Goal: Transaction & Acquisition: Purchase product/service

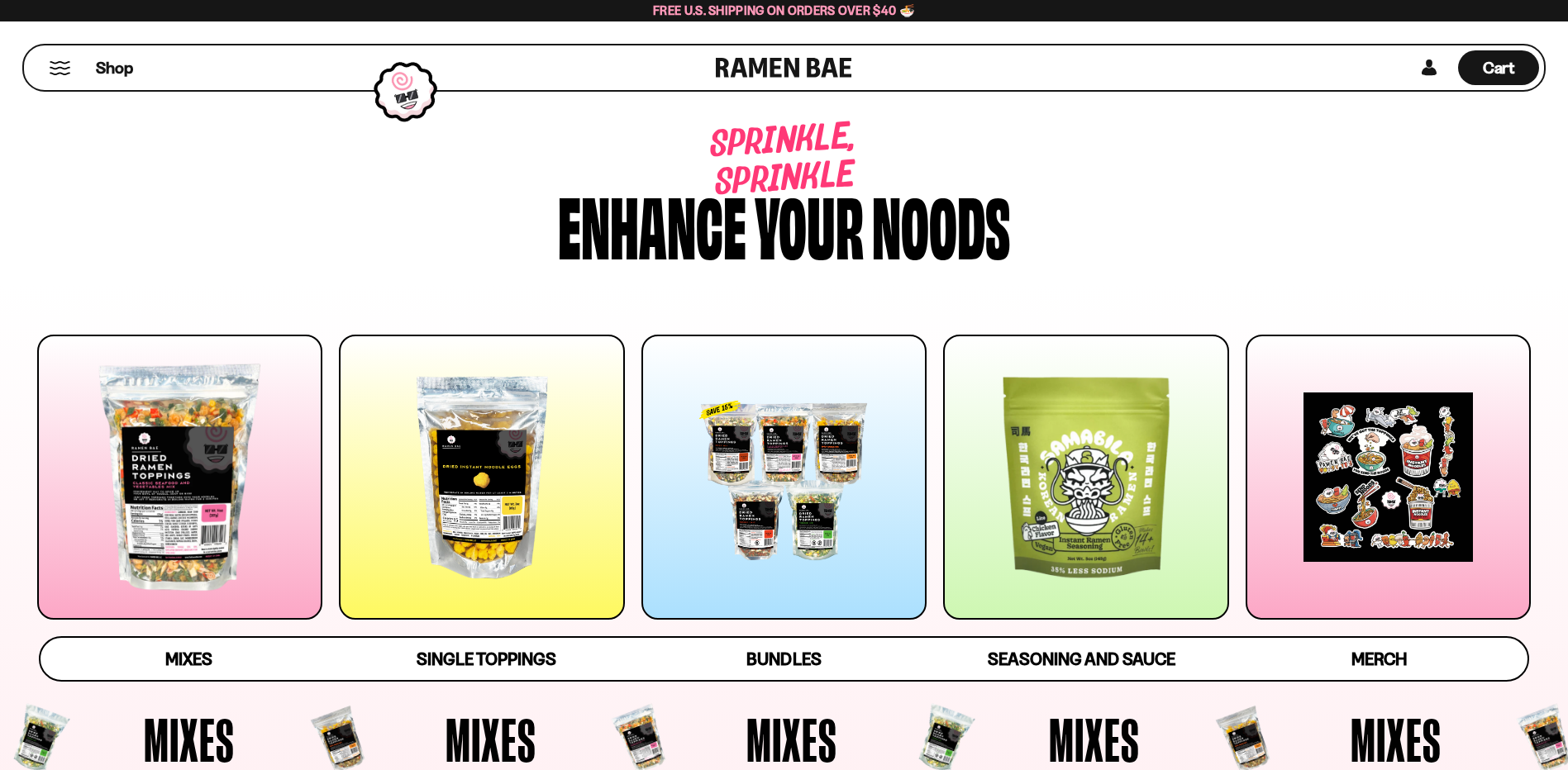
click at [422, 513] on div at bounding box center [481, 477] width 285 height 285
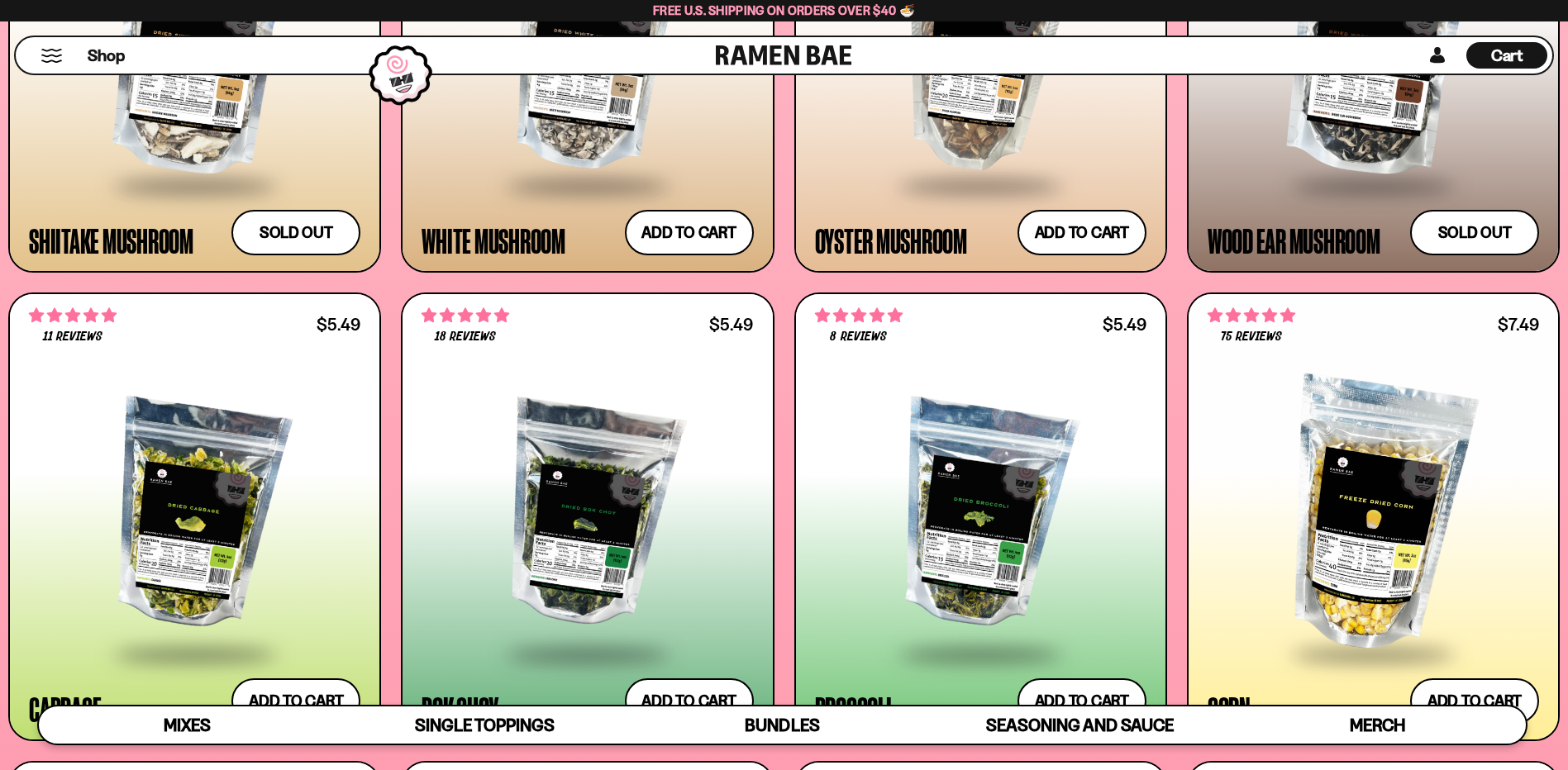
scroll to position [2996, 0]
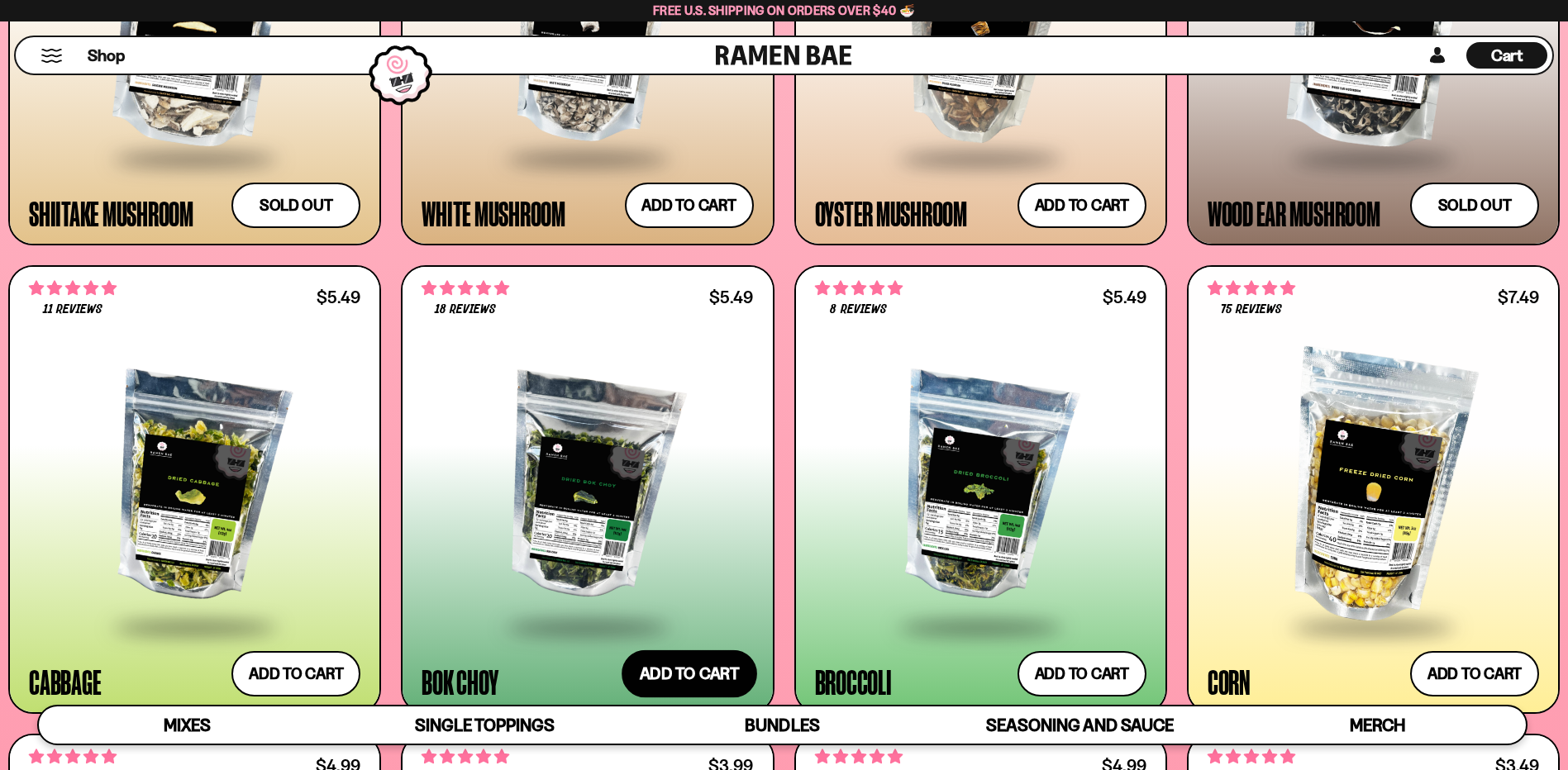
click at [639, 664] on button "Add to cart Add ― Regular price $5.49 Regular price Sale price $5.49 Unit price…" at bounding box center [688, 674] width 135 height 48
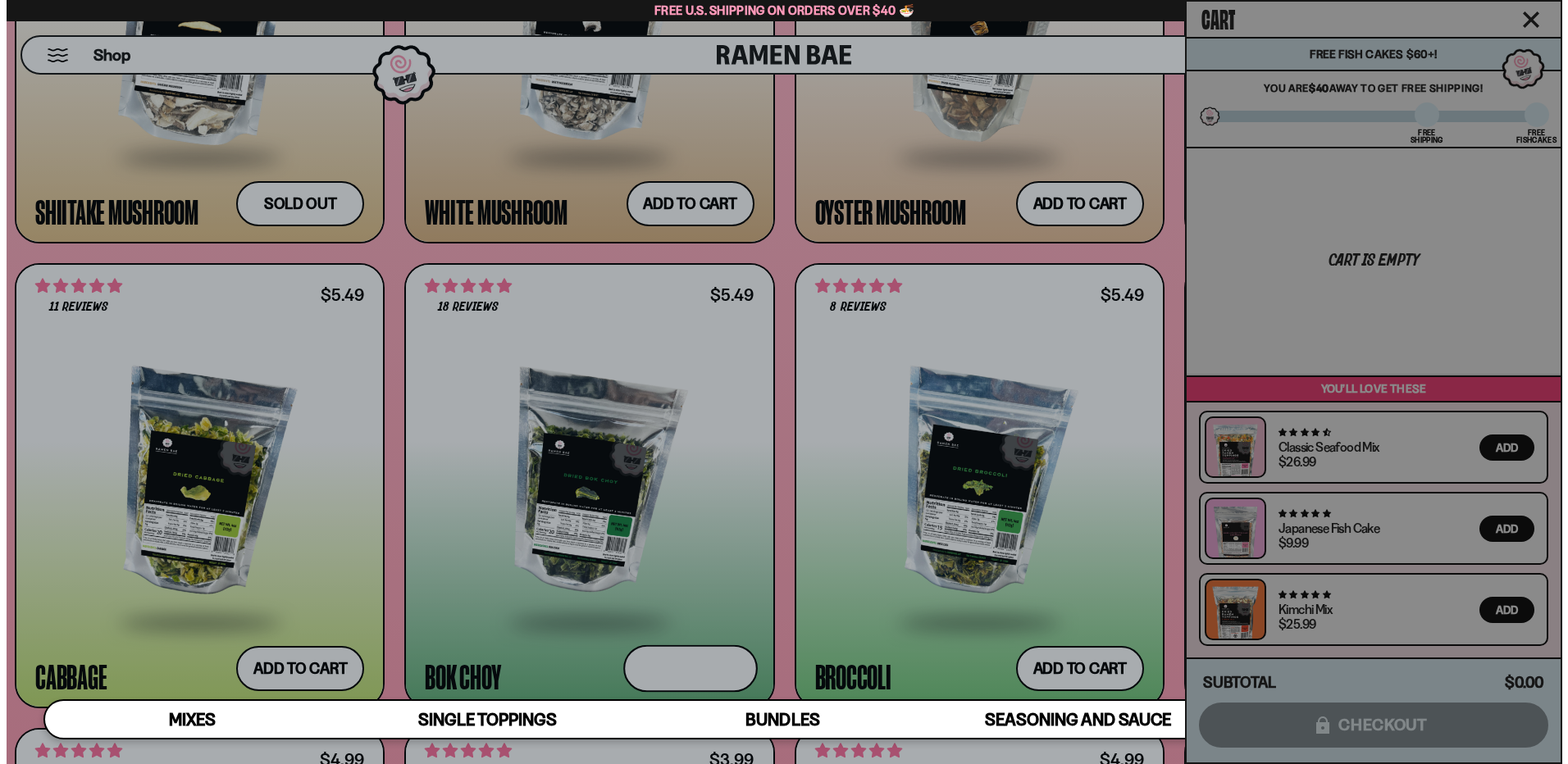
scroll to position [2990, 0]
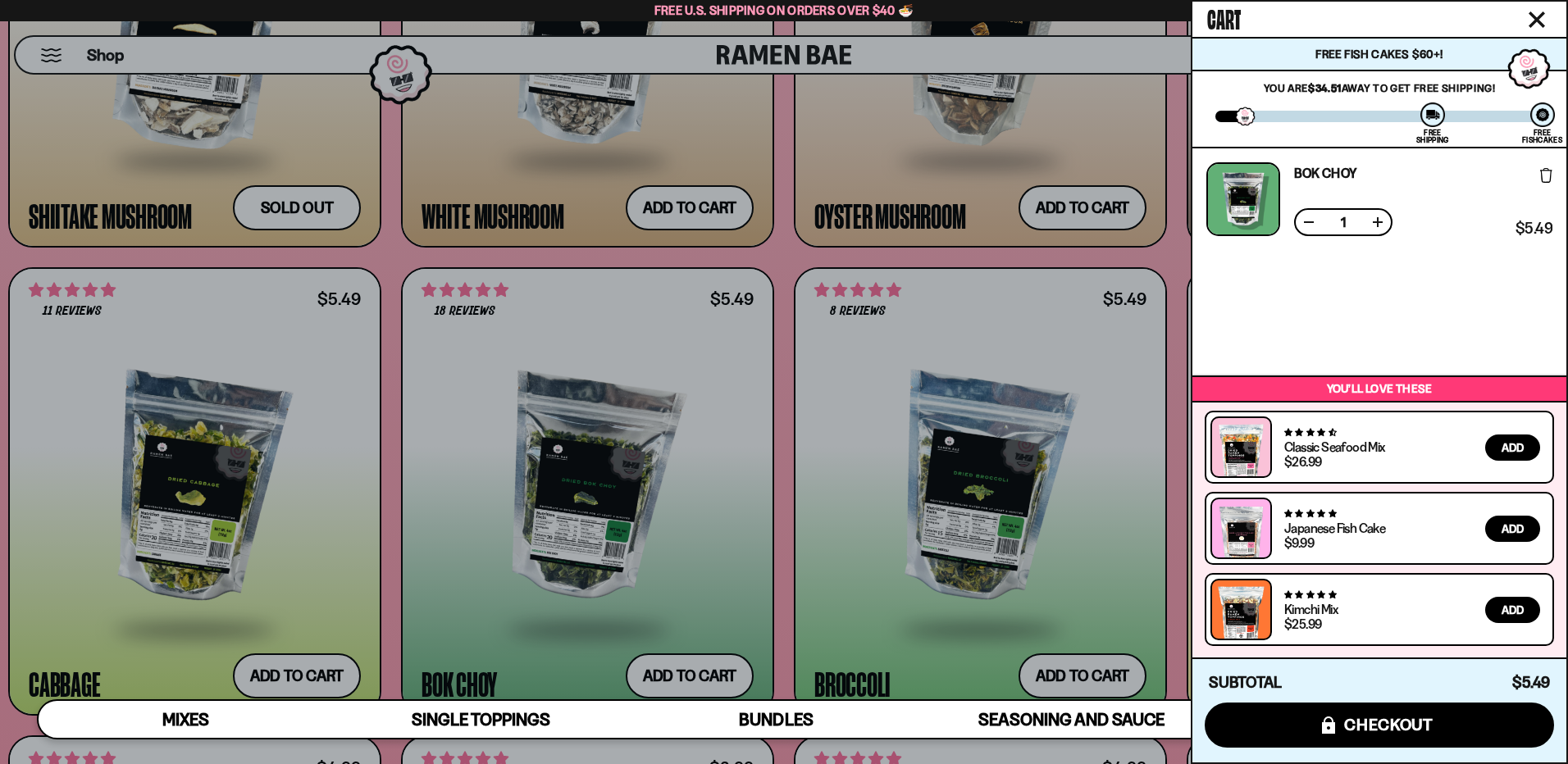
click at [327, 672] on div at bounding box center [784, 382] width 1568 height 764
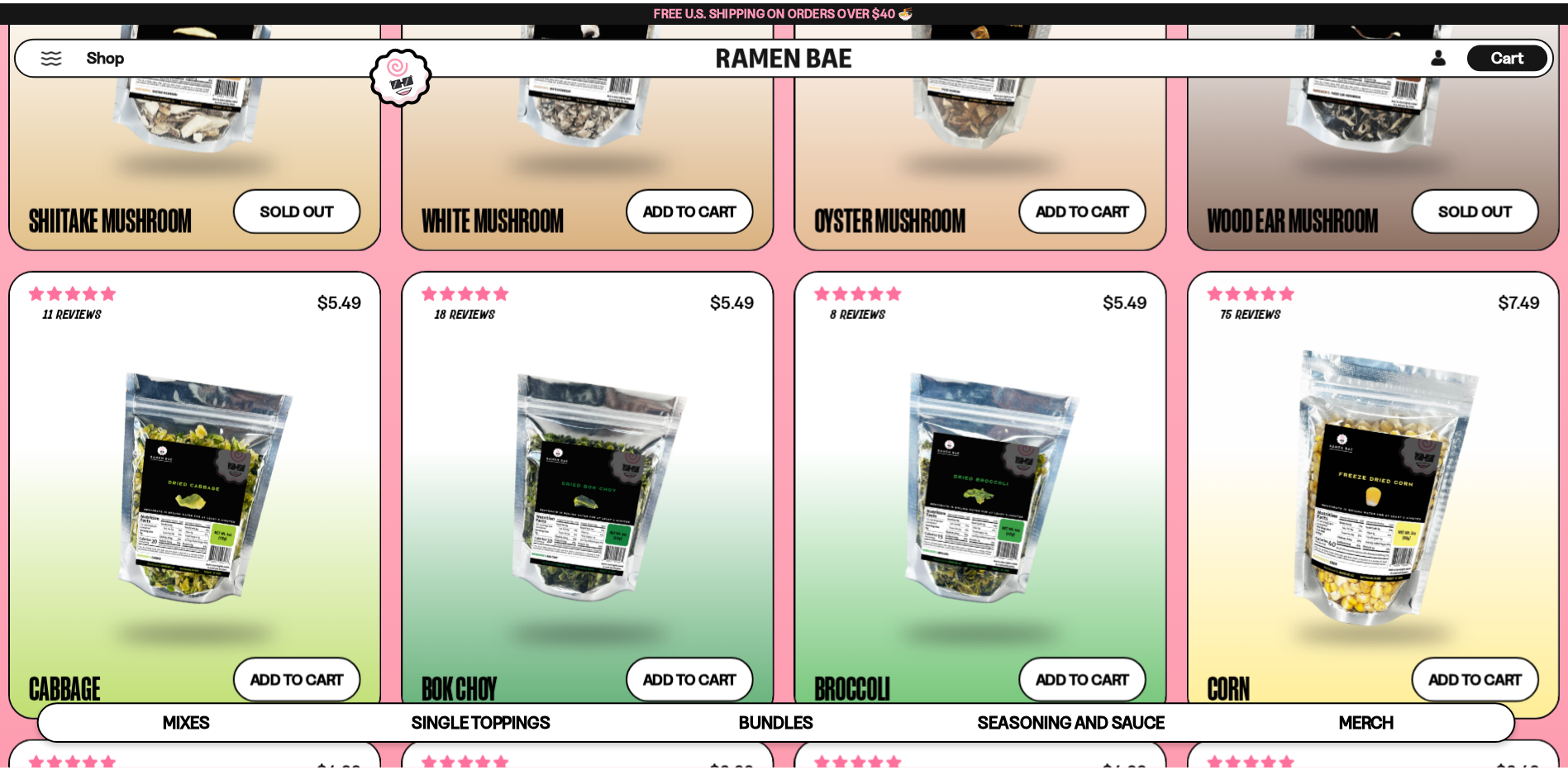
scroll to position [2996, 0]
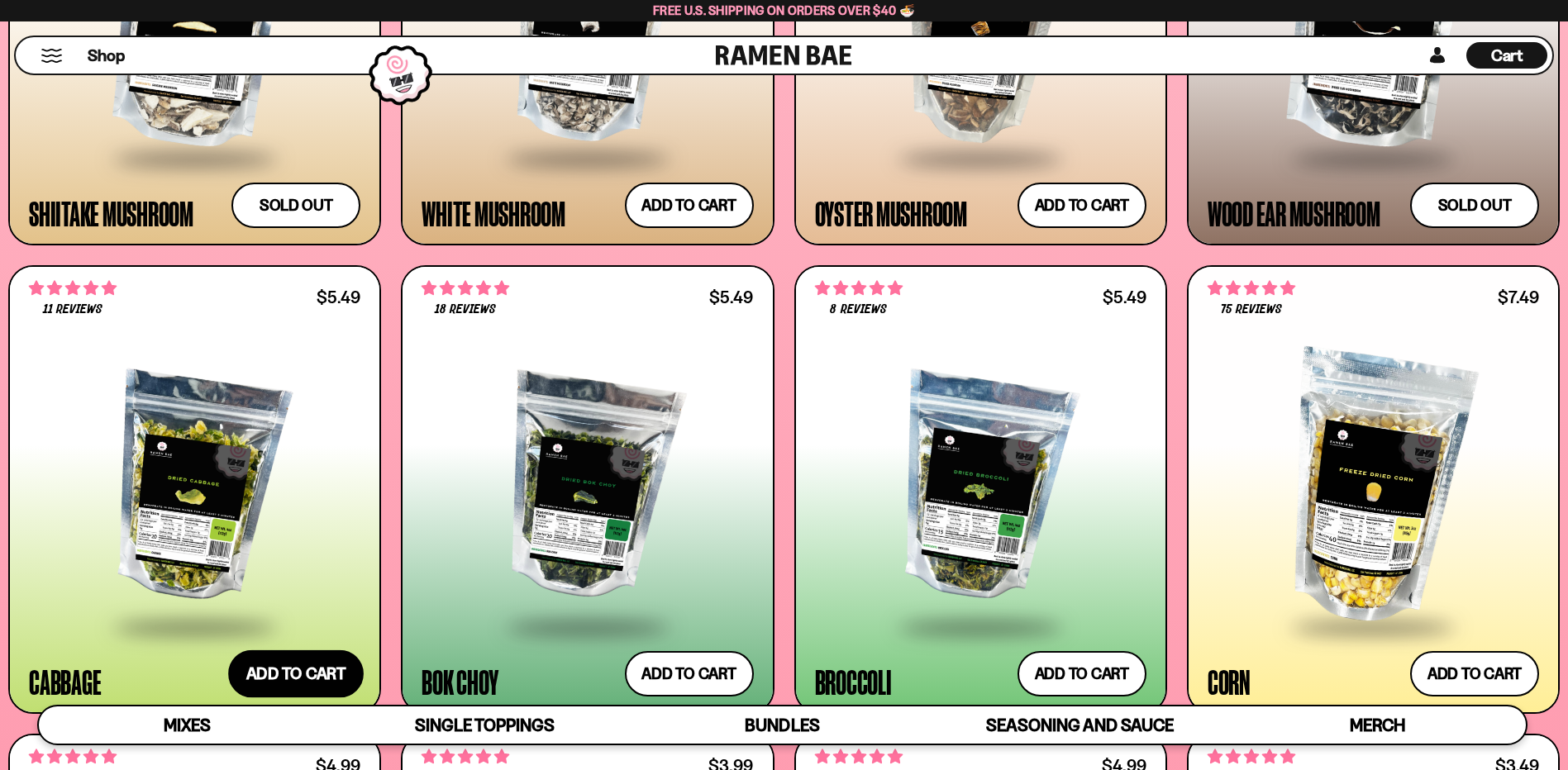
click at [308, 680] on button "Add to cart Add ― Regular price $5.49 Regular price Sale price $5.49 Unit price…" at bounding box center [296, 674] width 135 height 48
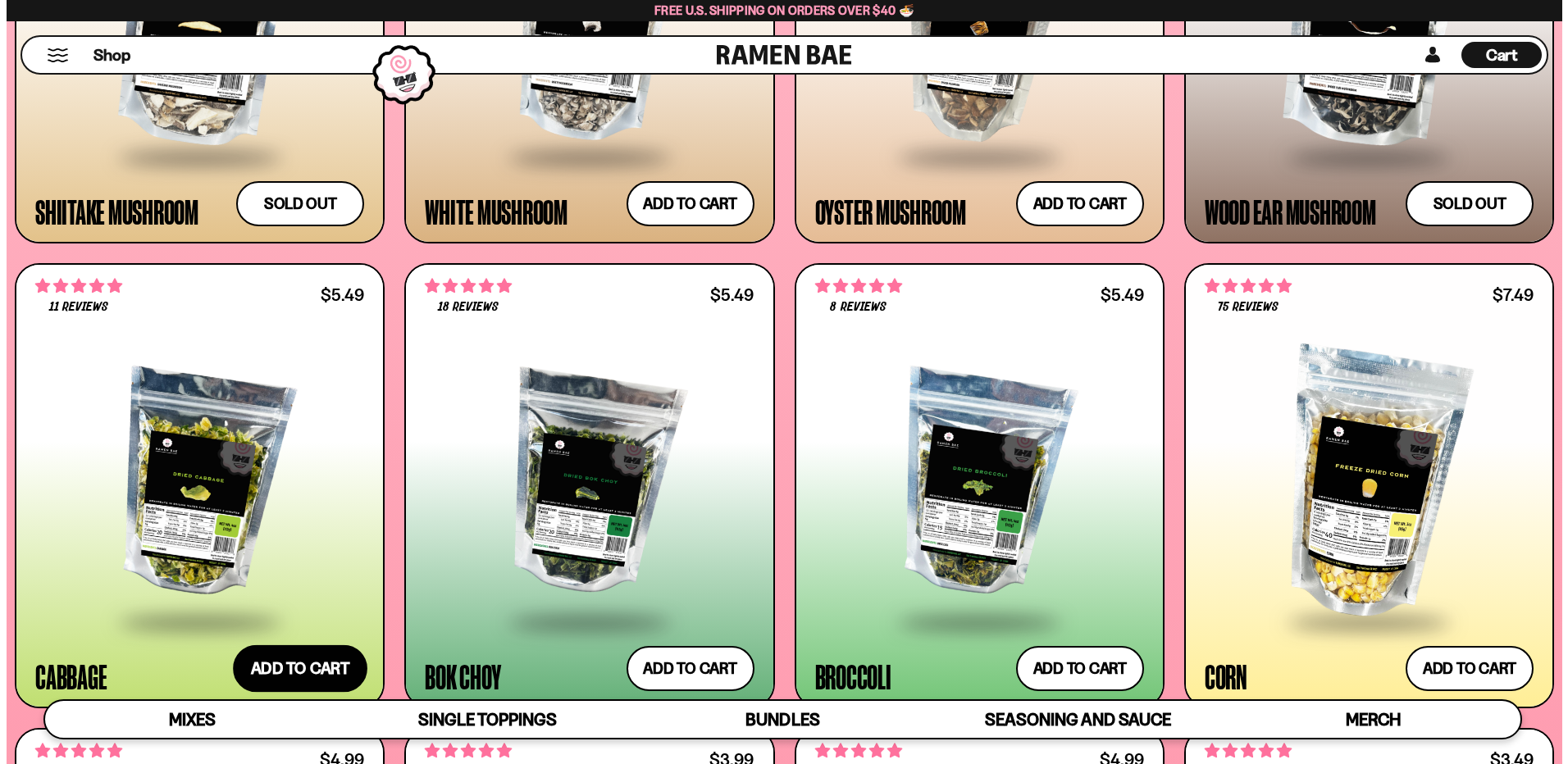
scroll to position [2990, 0]
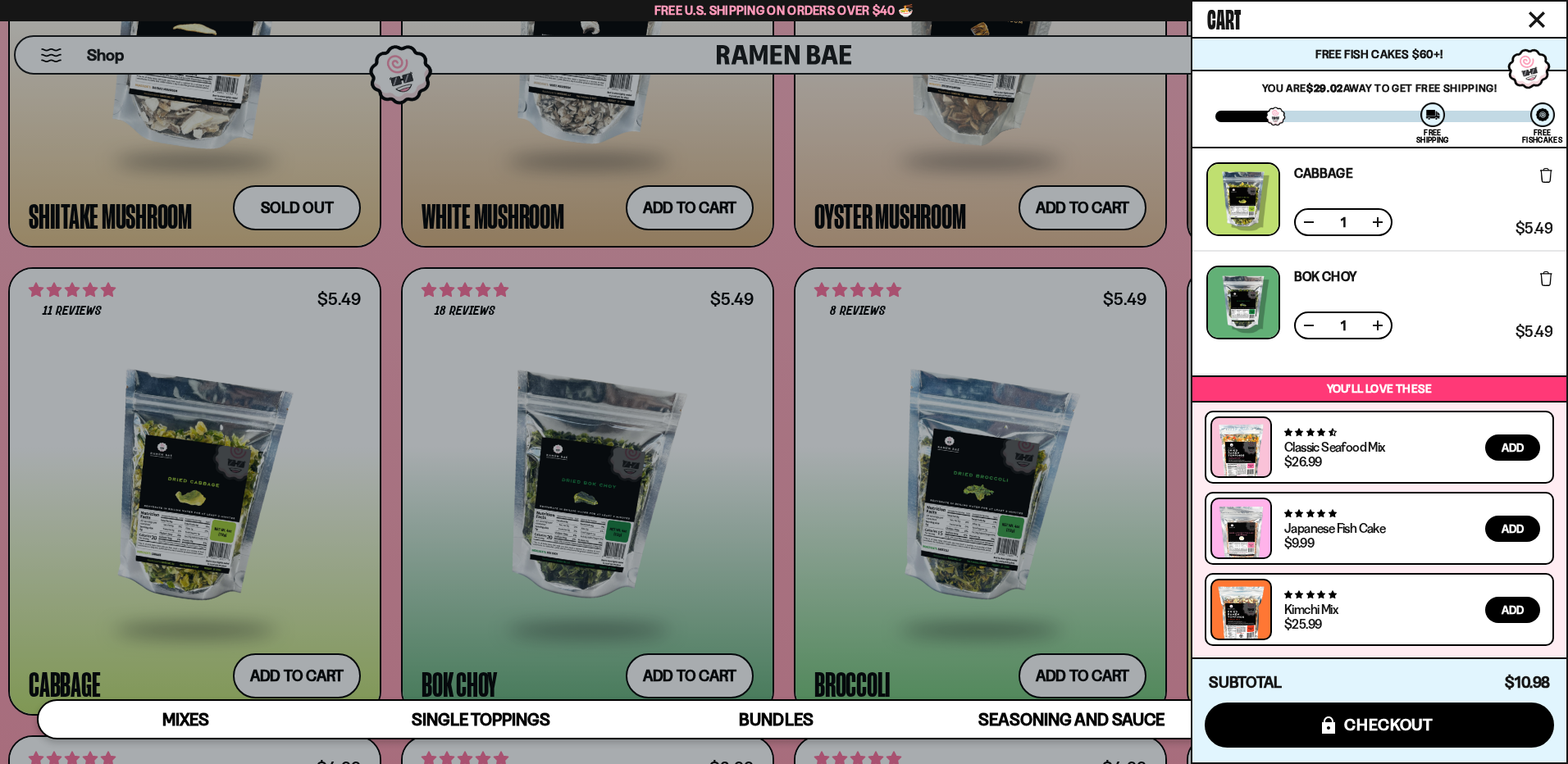
click at [1067, 665] on div at bounding box center [784, 382] width 1568 height 764
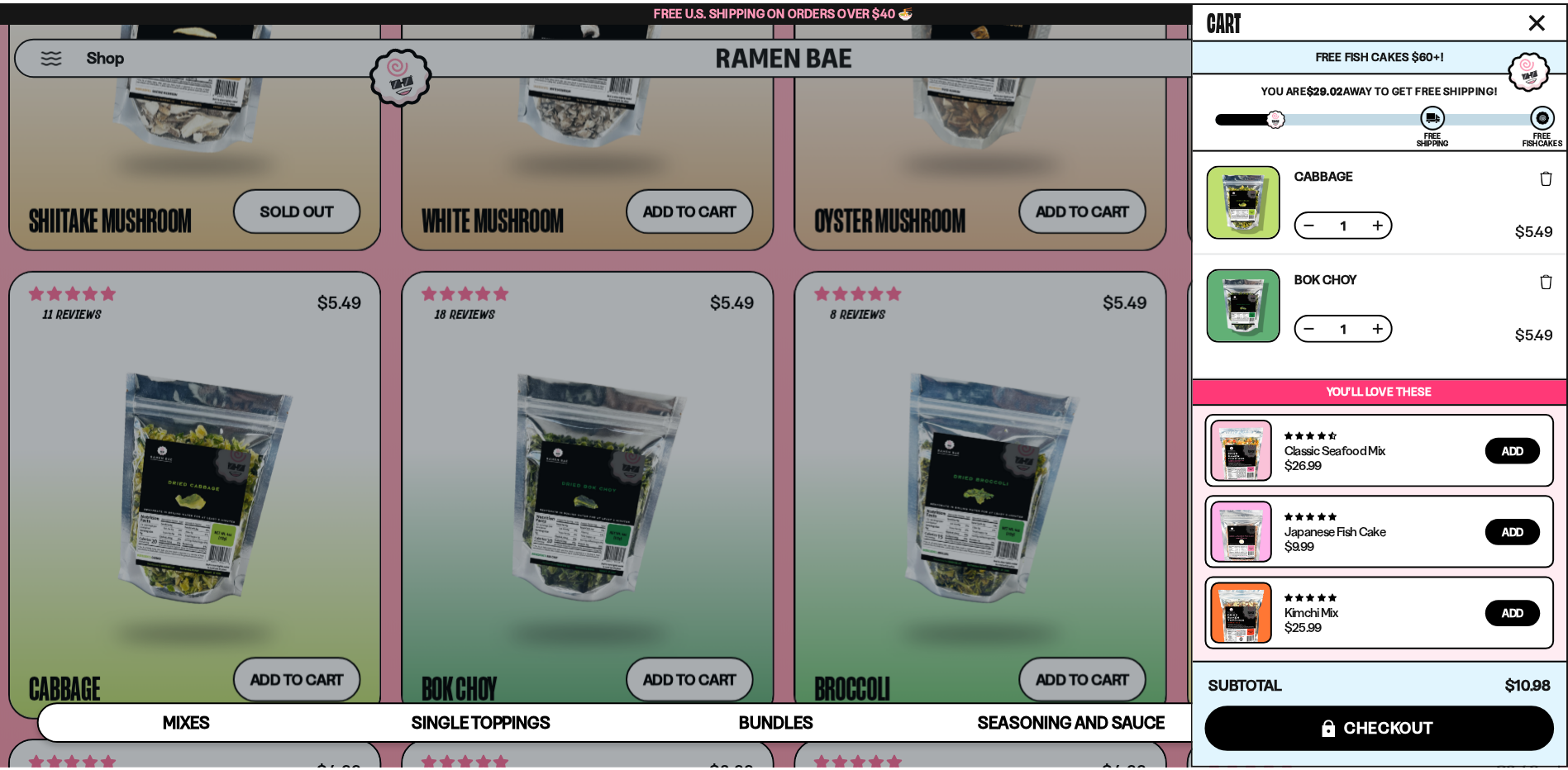
scroll to position [2996, 0]
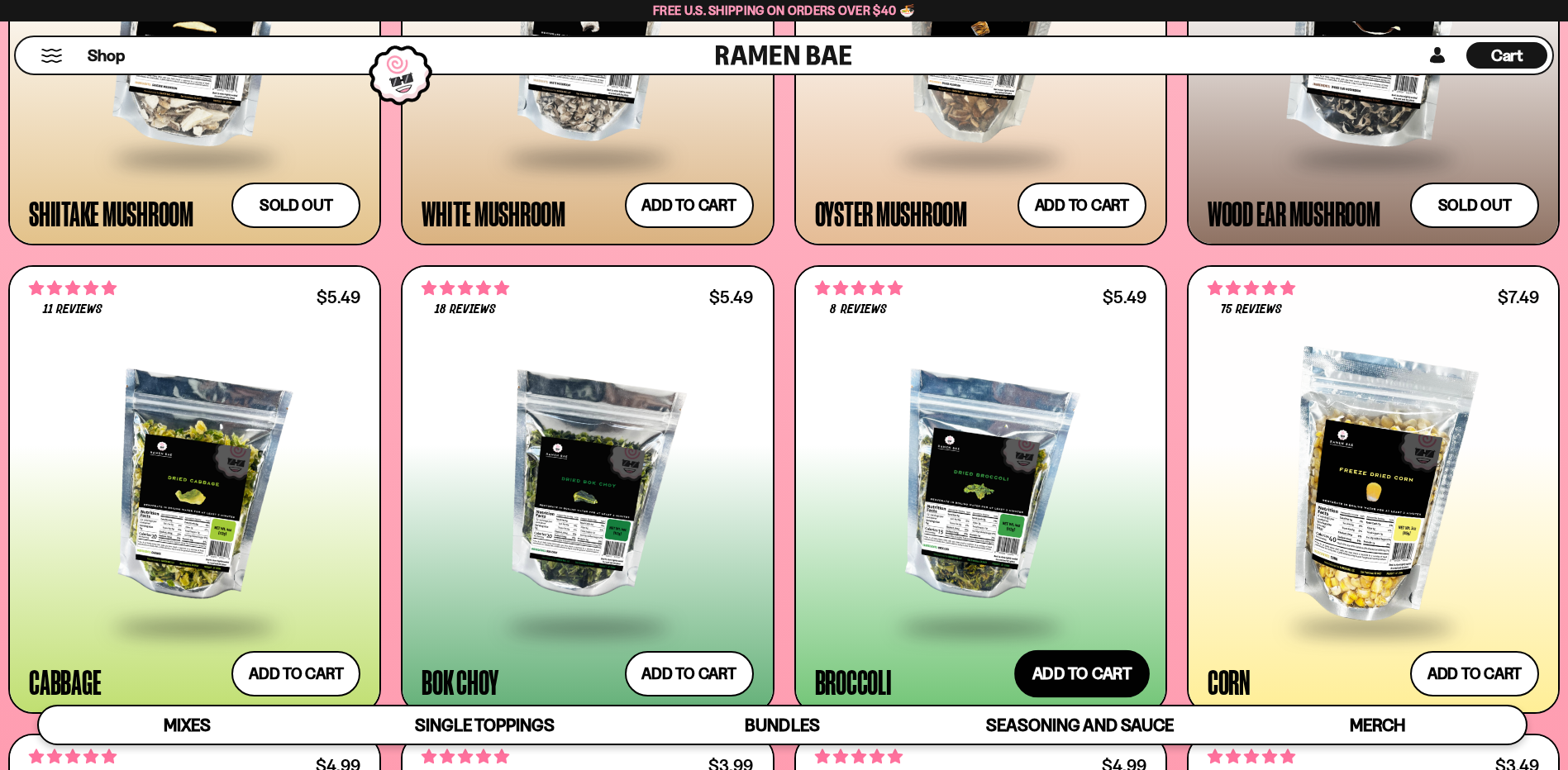
click at [1092, 671] on button "Add to cart Add ― Regular price $5.49 Regular price Sale price $5.49 Unit price…" at bounding box center [1081, 674] width 135 height 48
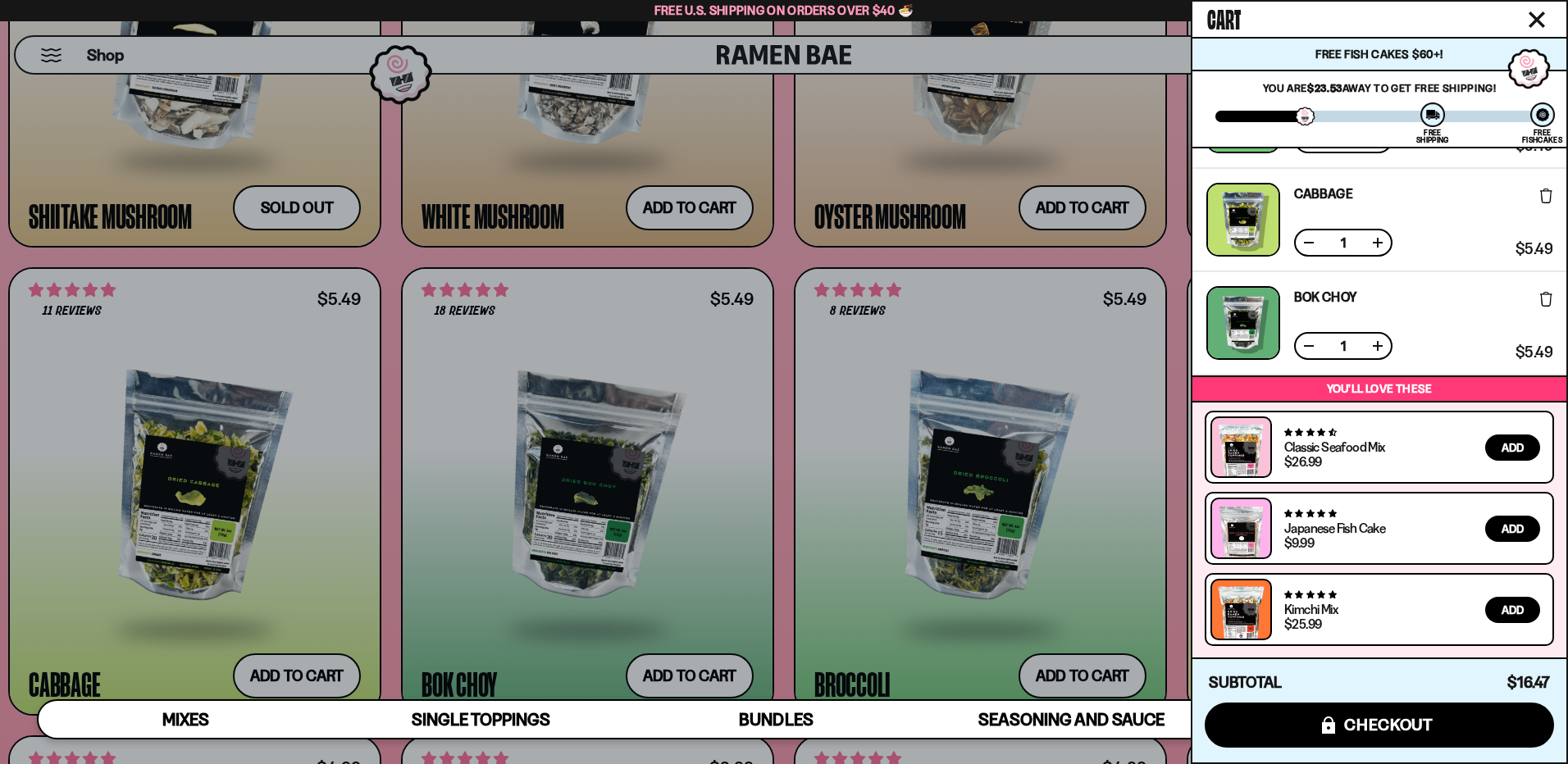
scroll to position [0, 0]
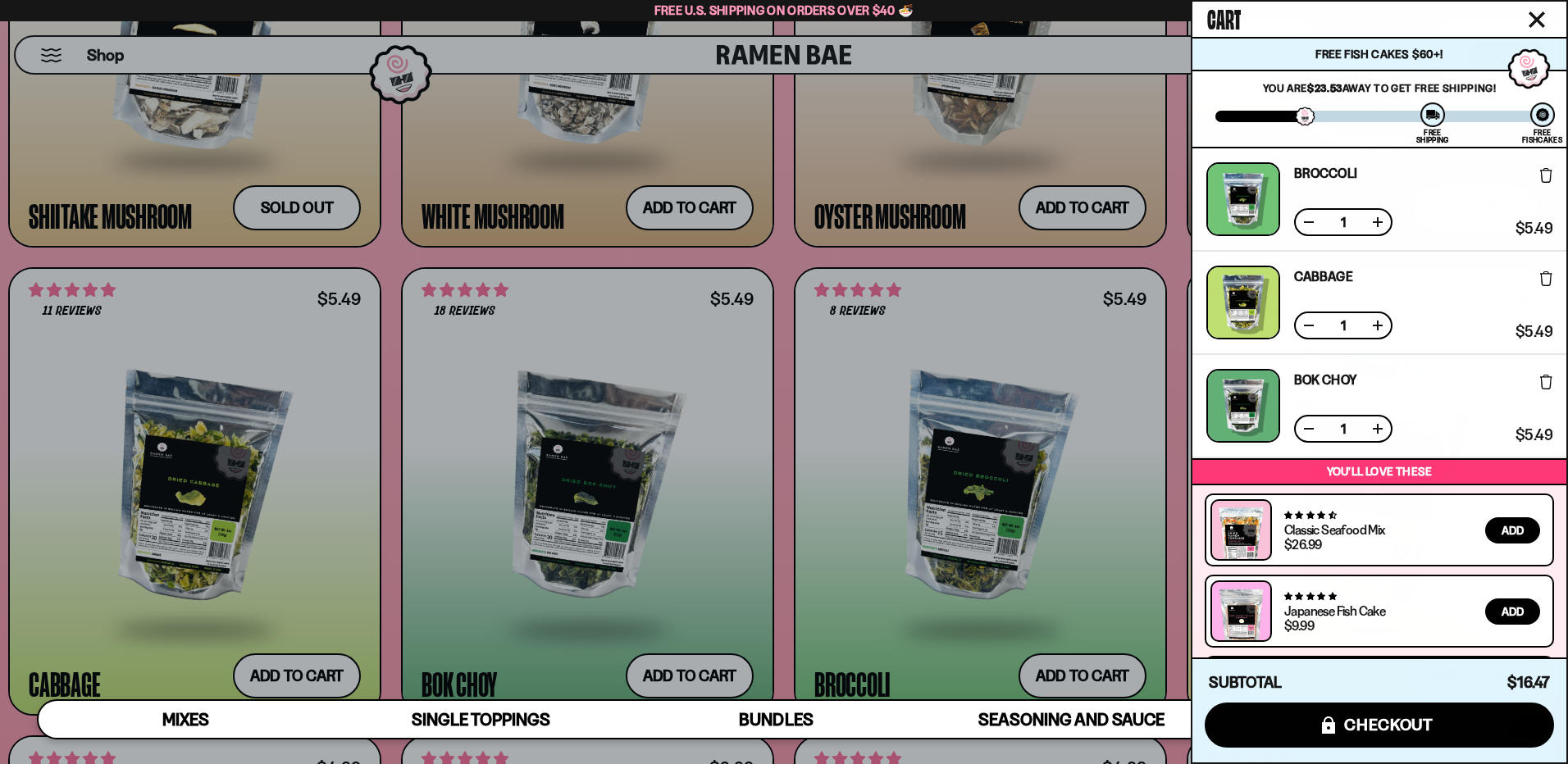
click at [1169, 239] on div at bounding box center [784, 382] width 1568 height 764
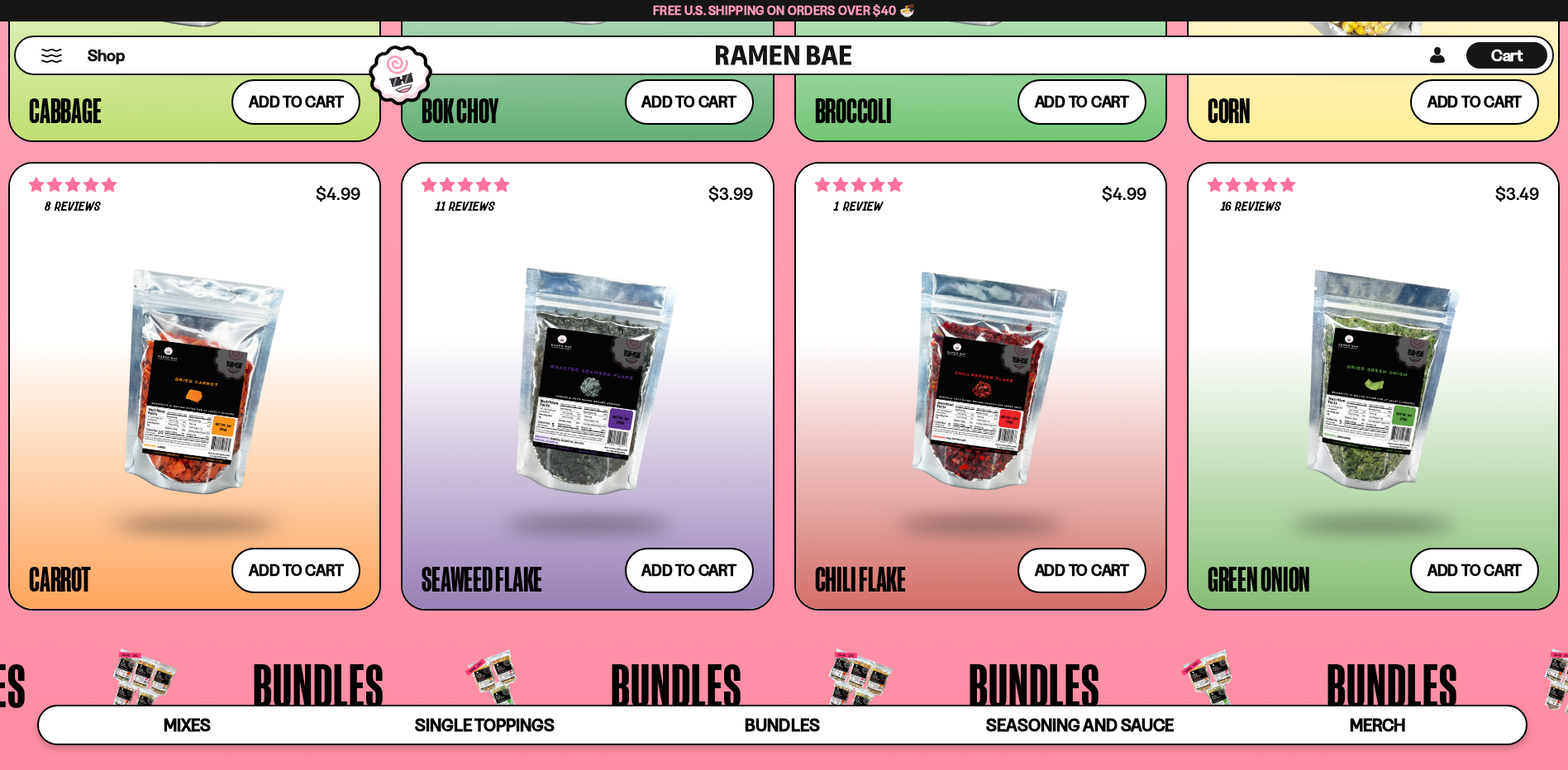
scroll to position [3574, 0]
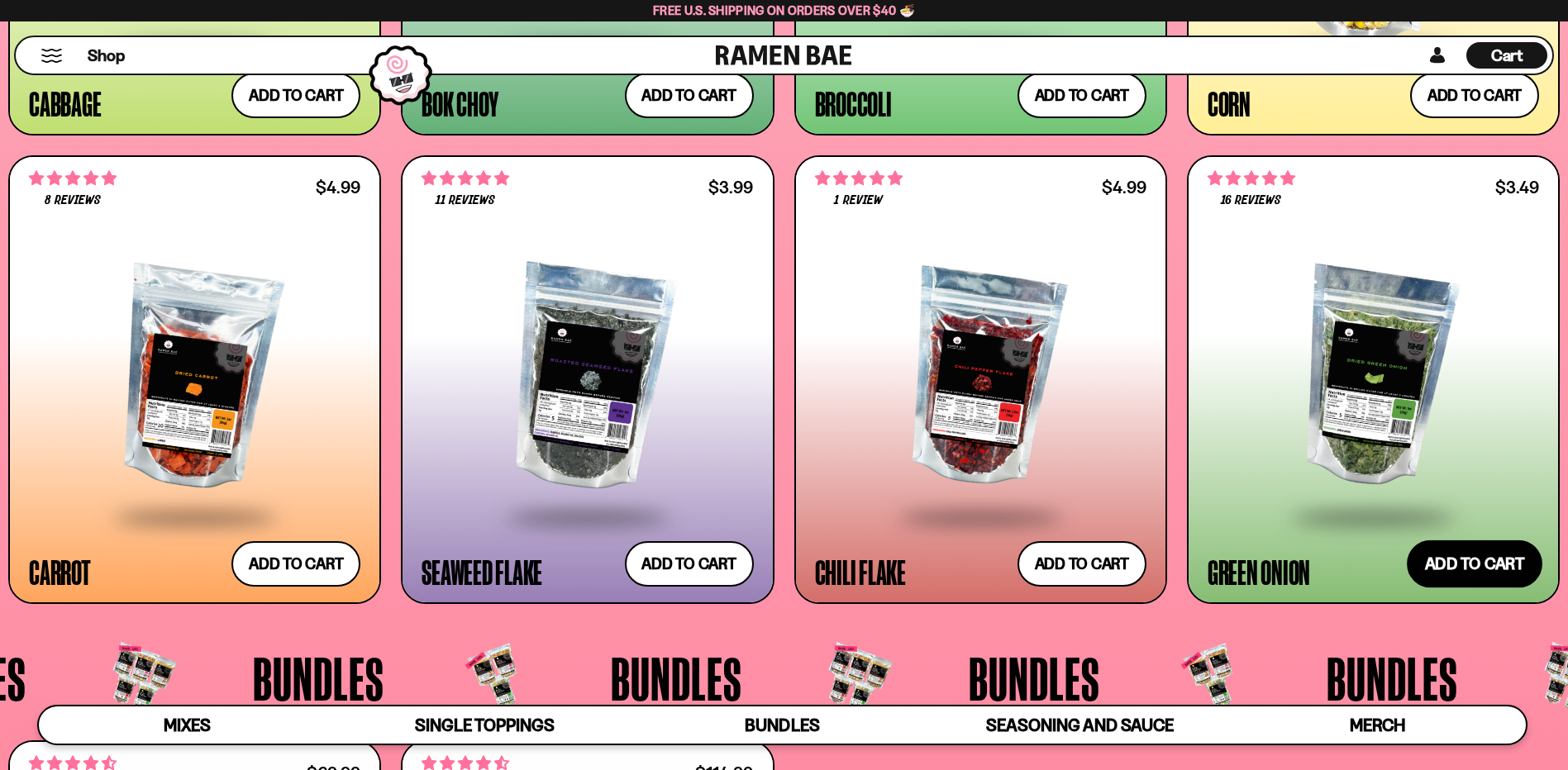
drag, startPoint x: 1471, startPoint y: 558, endPoint x: 1455, endPoint y: 569, distance: 19.4
click at [1455, 569] on button "Add to cart Add ― Regular price $3.49 Regular price Sale price $3.49 Unit price…" at bounding box center [1474, 564] width 135 height 48
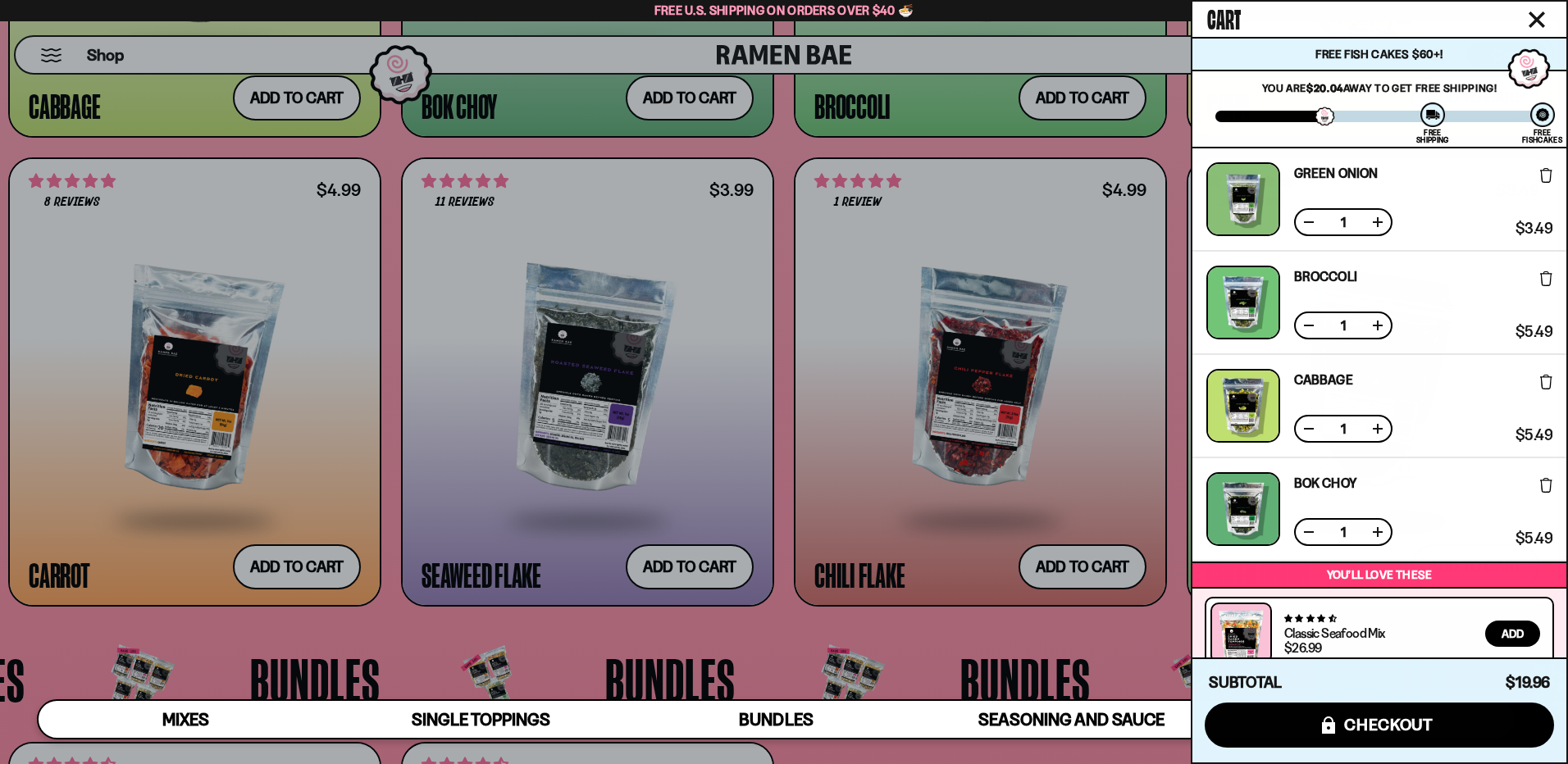
scroll to position [186, 0]
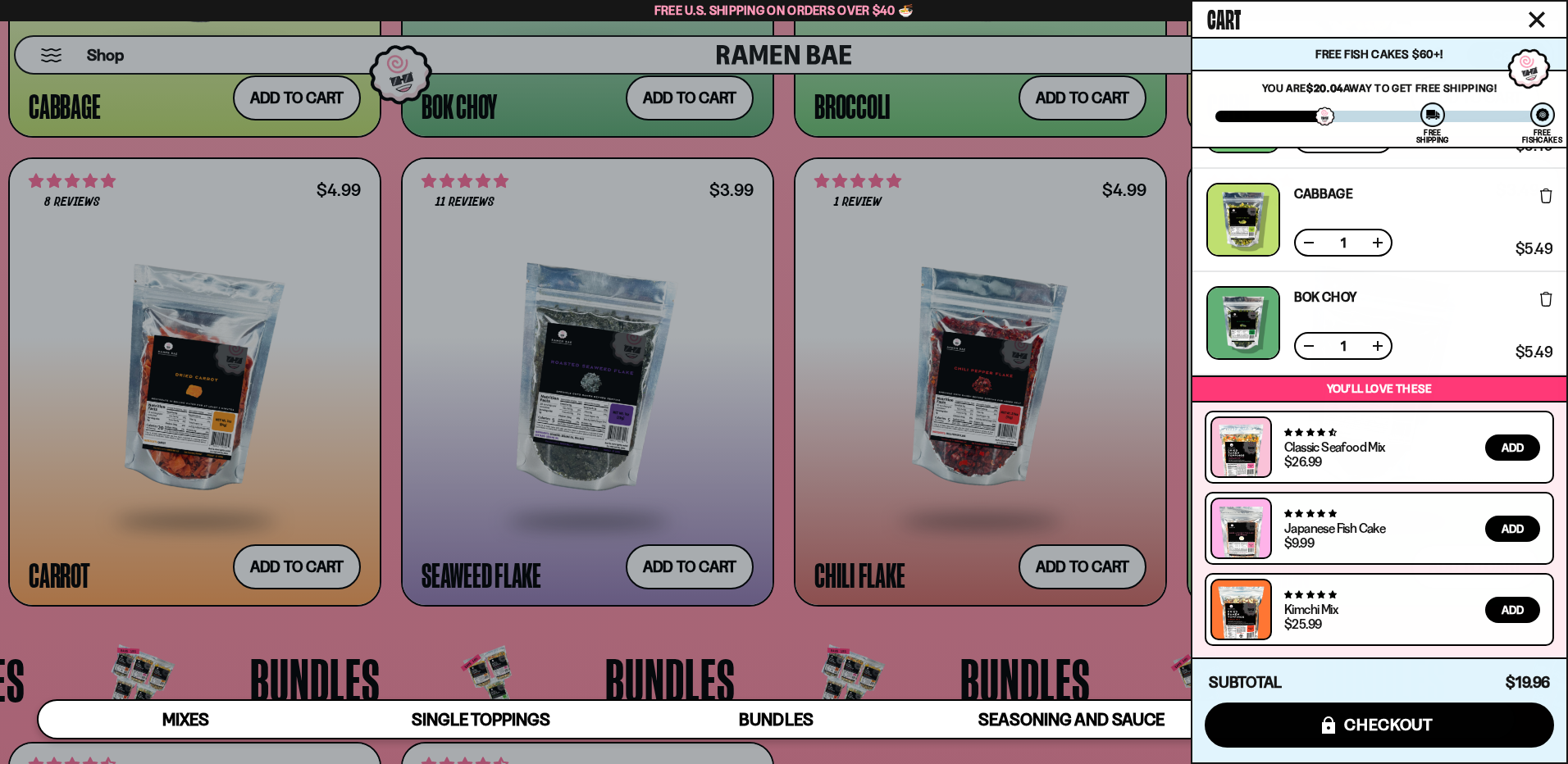
click at [1170, 543] on div at bounding box center [784, 382] width 1568 height 764
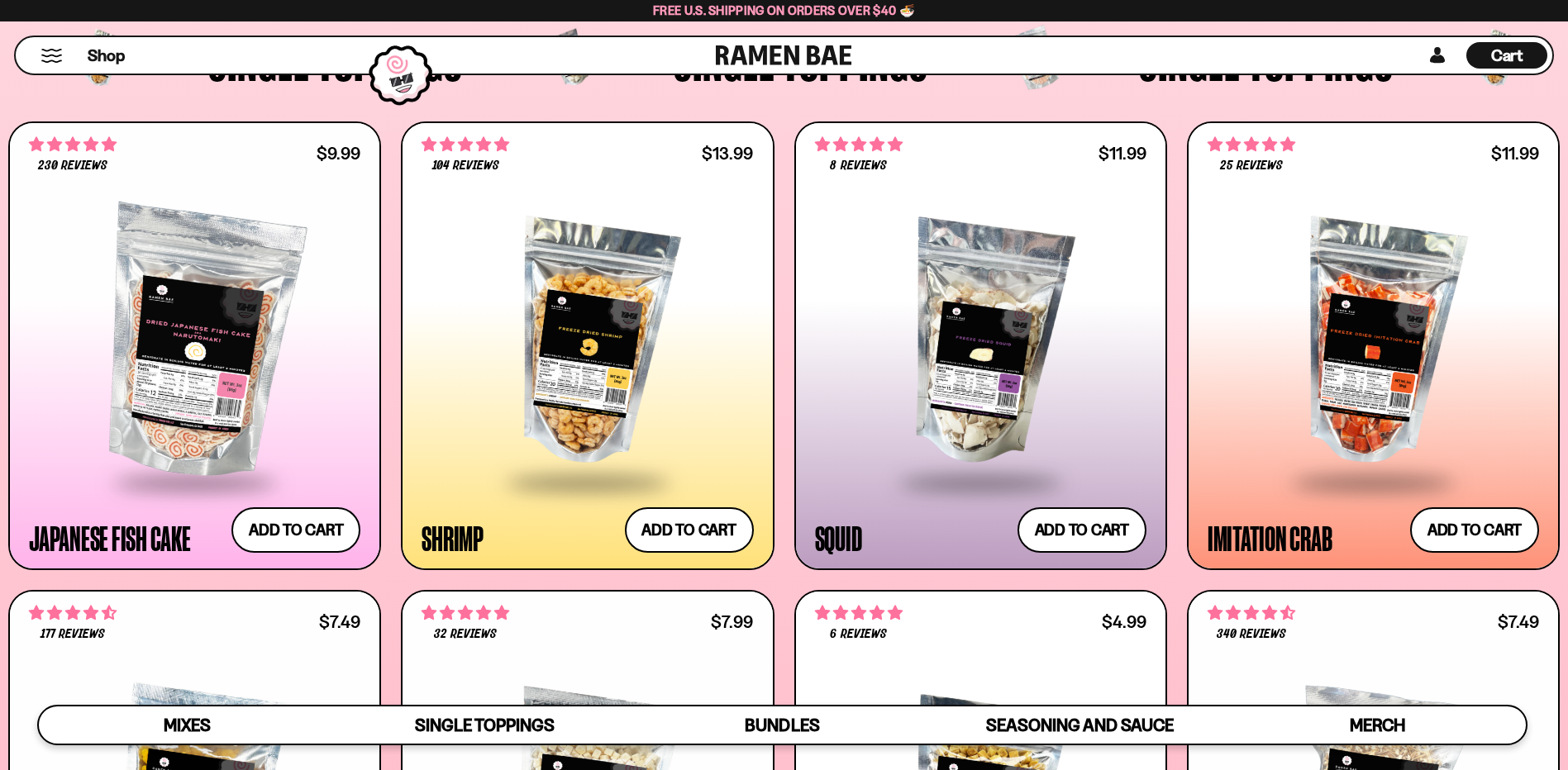
scroll to position [1736, 0]
